Goal: Transaction & Acquisition: Purchase product/service

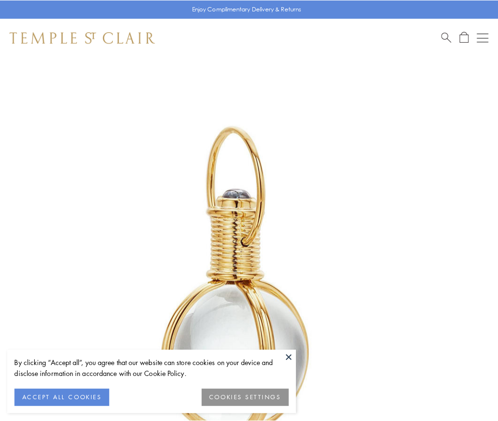
scroll to position [247, 0]
